Goal: Find specific page/section: Find specific page/section

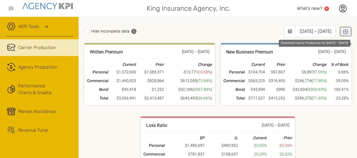
click at [343, 31] on icon "Download Carrier Production for Jan 2025 – Jul 2025" at bounding box center [345, 31] width 5 height 5
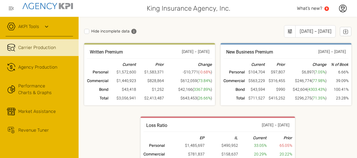
click at [310, 124] on div "Written Premium [DATE] – [DATE] Current Prior Change Personal $1,572,600 $1,583…" at bounding box center [217, 113] width 267 height 141
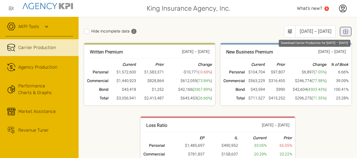
click at [346, 32] on icon "Download Carrier Production for Jan 2025 – Jul 2025" at bounding box center [346, 30] width 0 height 3
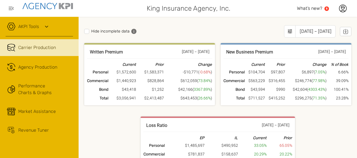
click at [322, 136] on div "Written Premium [DATE] – [DATE] Current Prior Change Personal $1,572,600 $1,583…" at bounding box center [217, 113] width 267 height 141
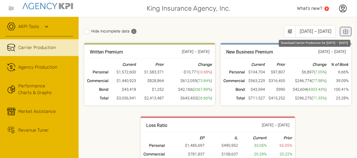
click at [343, 32] on icon "Download Carrier Production for Jan 2025 – Jul 2025" at bounding box center [345, 31] width 5 height 5
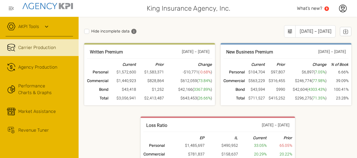
click at [347, 120] on div "Hide incomplete data [DATE] – [DATE] Written Premium [DATE] – [DATE] Current Pr…" at bounding box center [218, 87] width 278 height 141
click at [287, 30] on icon at bounding box center [290, 32] width 6 height 6
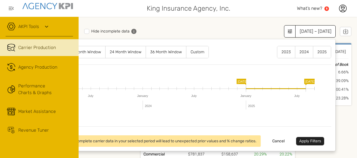
click at [90, 51] on label "12 Month Window" at bounding box center [86, 52] width 40 height 12
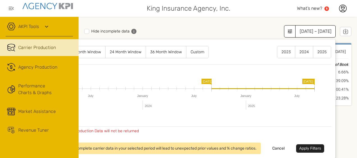
click at [306, 147] on button "Apply Filters" at bounding box center [310, 148] width 28 height 8
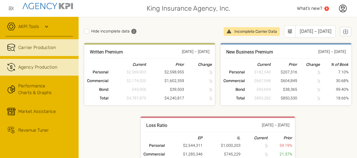
click at [47, 66] on div "Agency Production" at bounding box center [37, 67] width 39 height 7
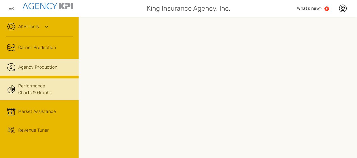
click at [42, 91] on link "Performance Charts & Graphs" at bounding box center [39, 90] width 79 height 22
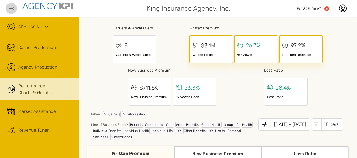
click at [12, 6] on icon "button" at bounding box center [11, 8] width 7 height 7
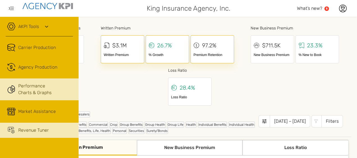
click at [38, 130] on div "Revenue Tuner" at bounding box center [33, 130] width 31 height 7
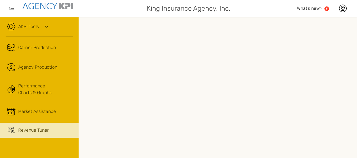
click at [46, 27] on icon at bounding box center [46, 26] width 7 height 7
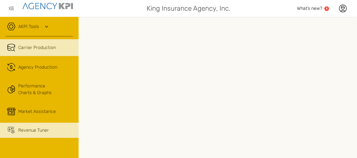
click at [39, 47] on link "Carrier Production" at bounding box center [39, 47] width 79 height 17
